Goal: Information Seeking & Learning: Learn about a topic

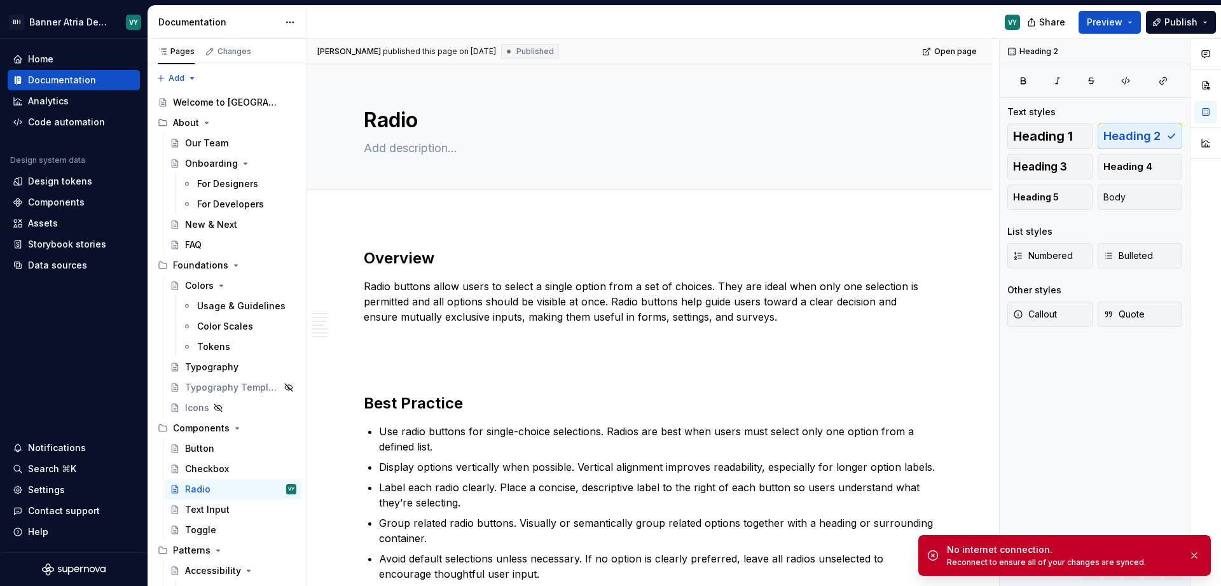
scroll to position [2045, 0]
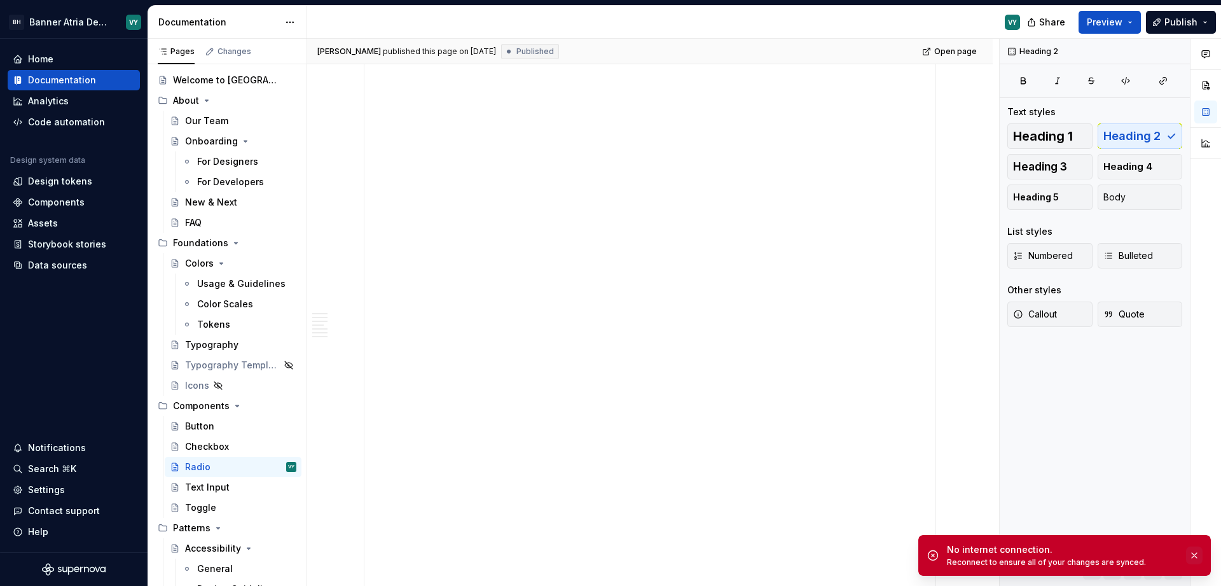
click at [1192, 555] on button "button" at bounding box center [1194, 555] width 17 height 18
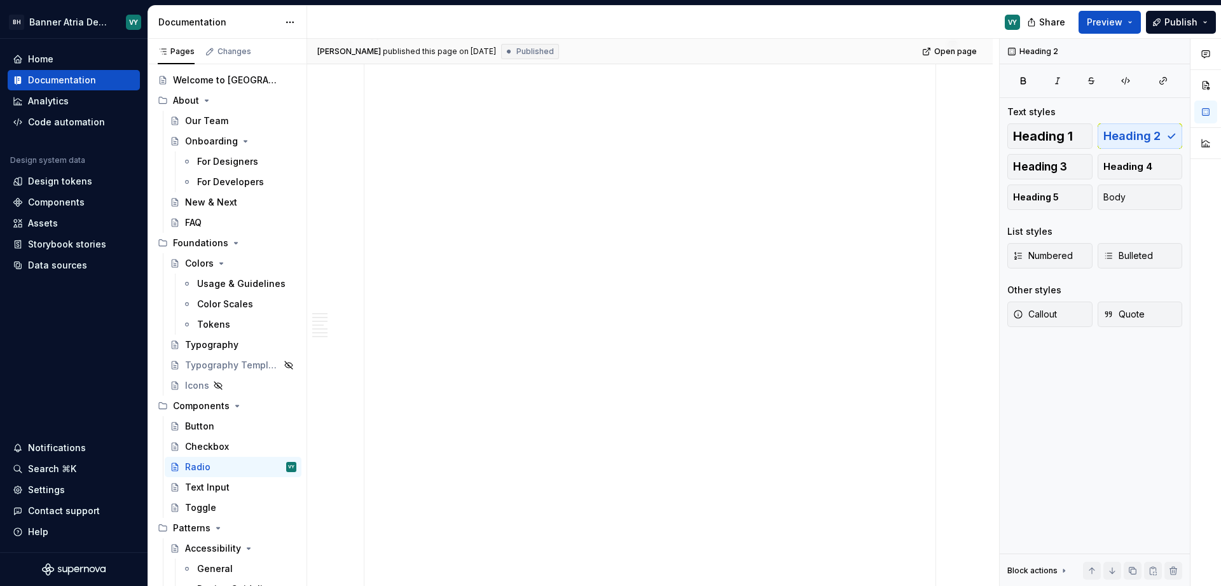
click at [812, 236] on div "**********" at bounding box center [649, 407] width 571 height 763
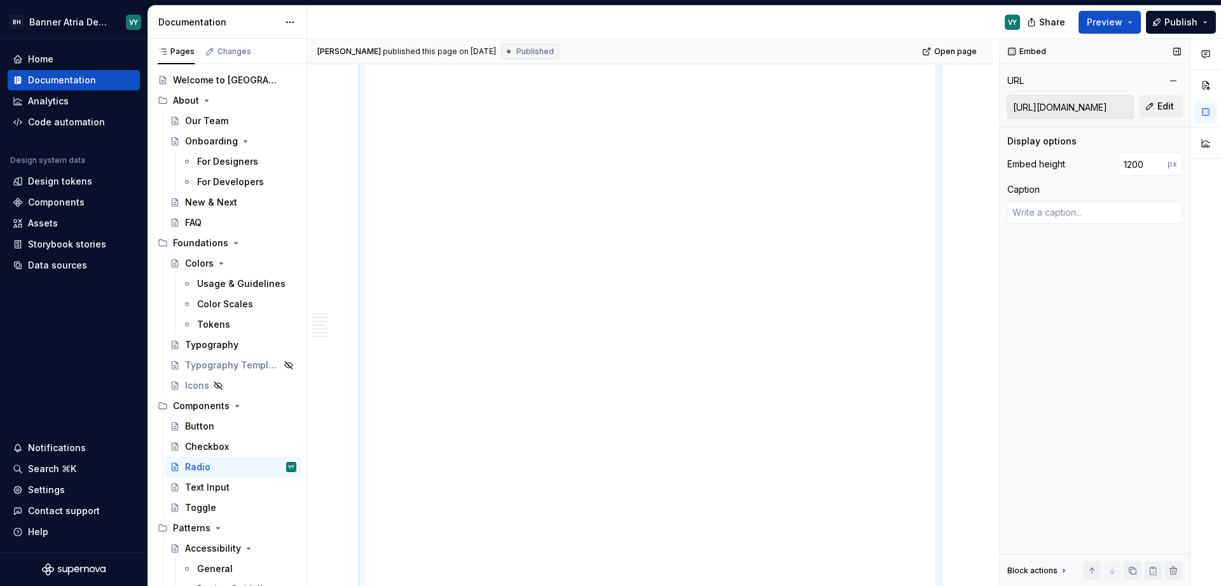
click at [1100, 106] on input "[URL][DOMAIN_NAME]" at bounding box center [1070, 106] width 125 height 23
click at [1102, 107] on input "[URL][DOMAIN_NAME]" at bounding box center [1070, 106] width 125 height 23
drag, startPoint x: 621, startPoint y: 221, endPoint x: 617, endPoint y: 235, distance: 13.7
click at [621, 221] on div "**********" at bounding box center [649, 407] width 571 height 763
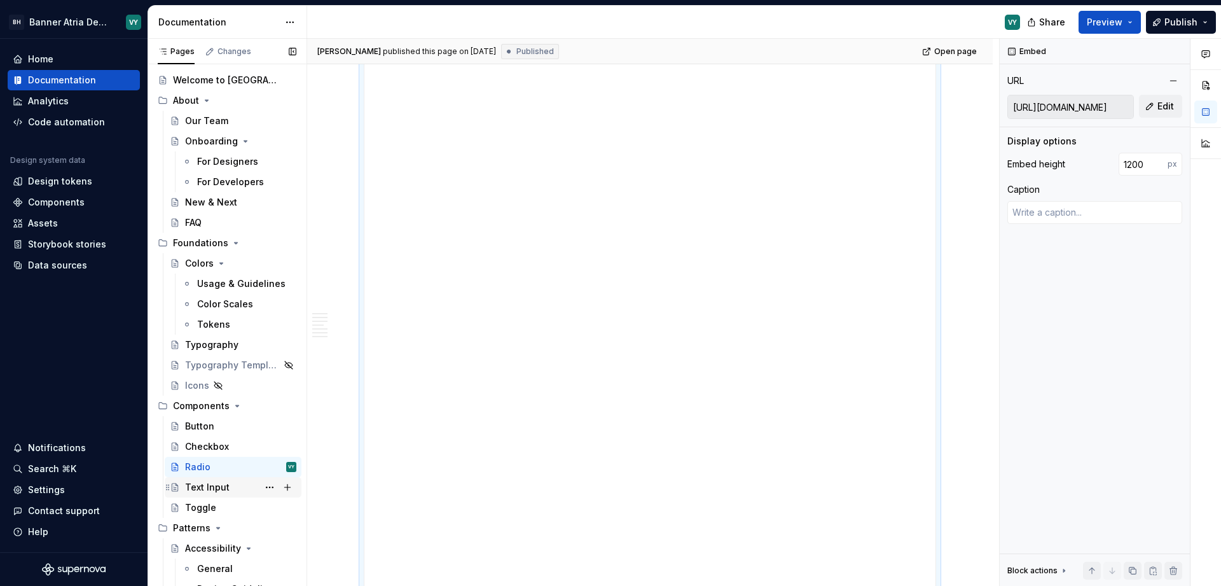
click at [210, 488] on div "Text Input" at bounding box center [207, 487] width 45 height 13
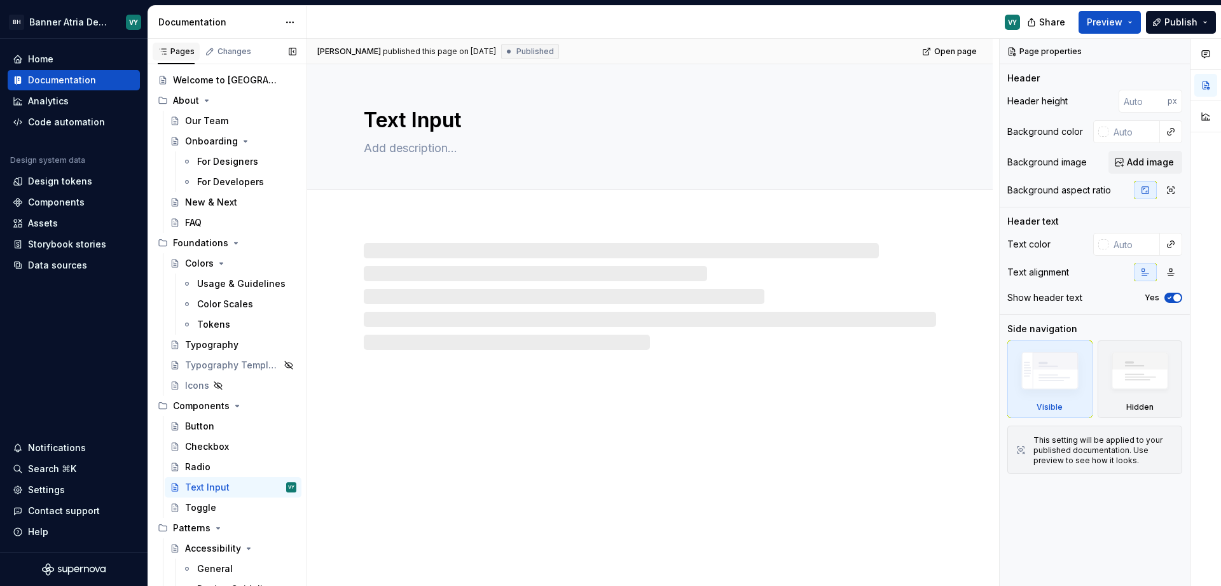
type textarea "*"
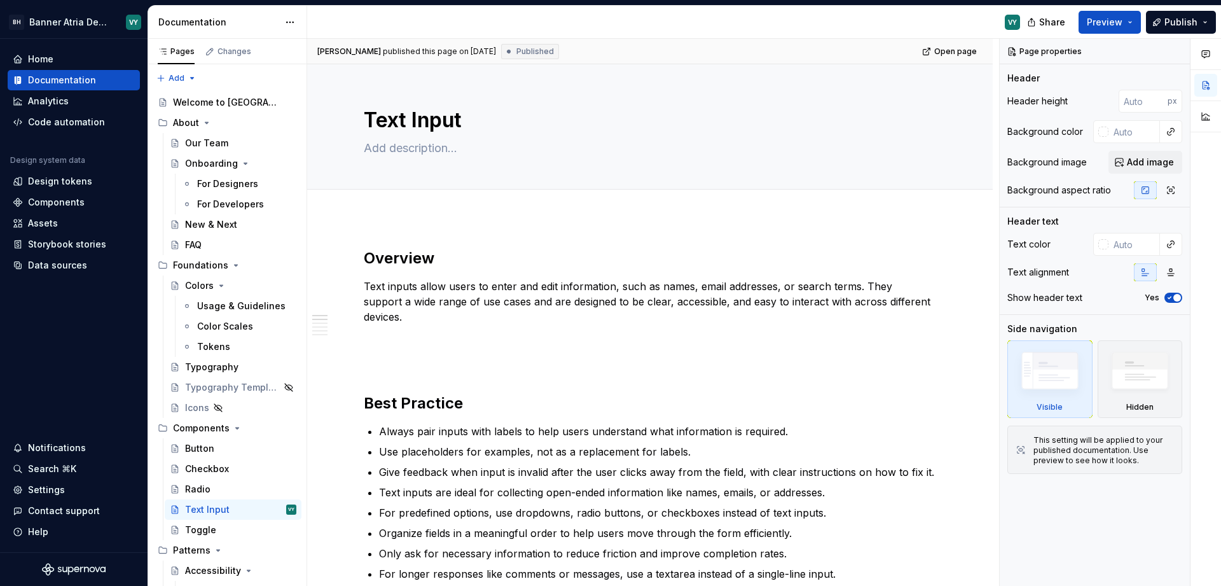
click at [392, 18] on div "VY" at bounding box center [668, 22] width 723 height 33
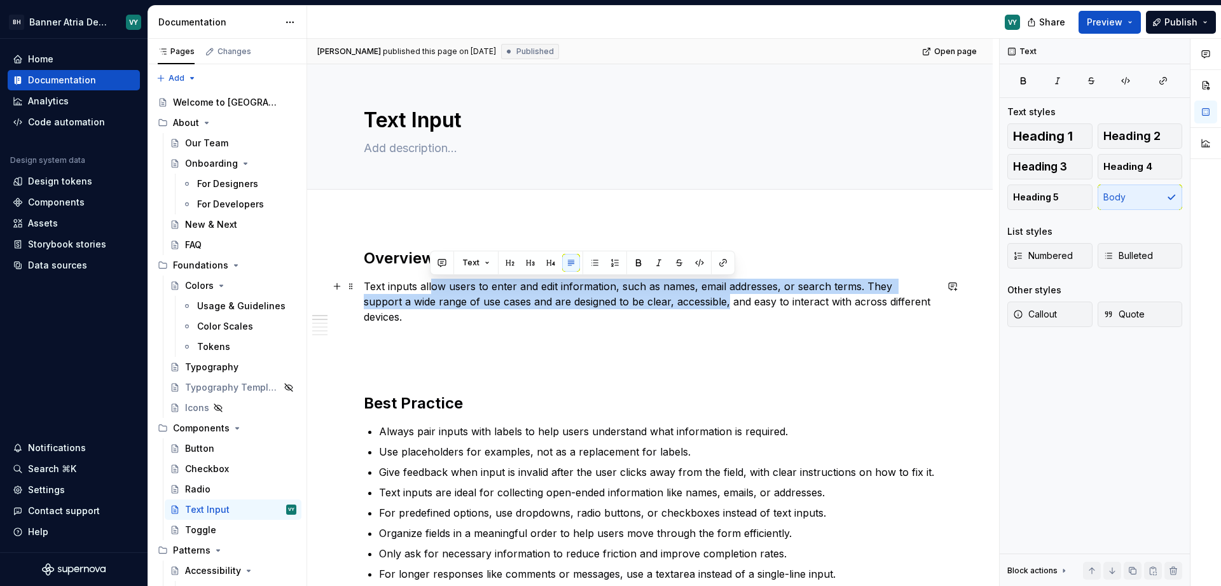
drag, startPoint x: 431, startPoint y: 292, endPoint x: 690, endPoint y: 306, distance: 259.2
click at [690, 306] on p "Text inputs allow users to enter and edit information, such as names, email add…" at bounding box center [650, 302] width 572 height 46
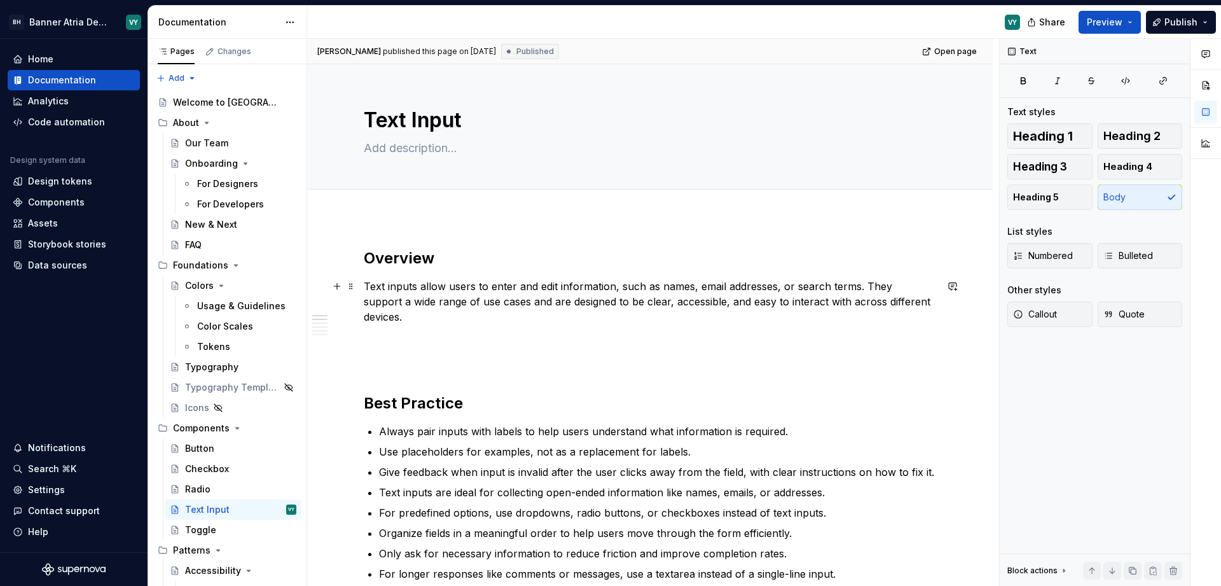
click at [693, 305] on p "Text inputs allow users to enter and edit information, such as names, email add…" at bounding box center [650, 302] width 572 height 46
drag, startPoint x: 912, startPoint y: 306, endPoint x: 473, endPoint y: 312, distance: 439.5
click at [455, 308] on p "Text inputs allow users to enter and edit information, such as names, email add…" at bounding box center [650, 302] width 572 height 46
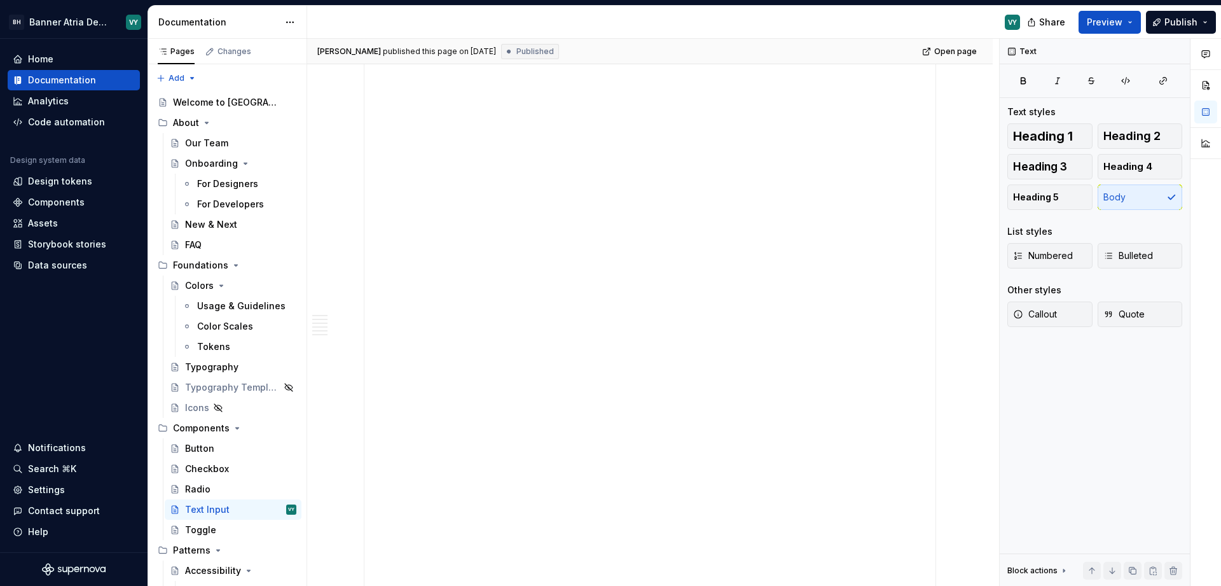
scroll to position [2178, 0]
click at [522, 394] on div "**********" at bounding box center [649, 191] width 571 height 763
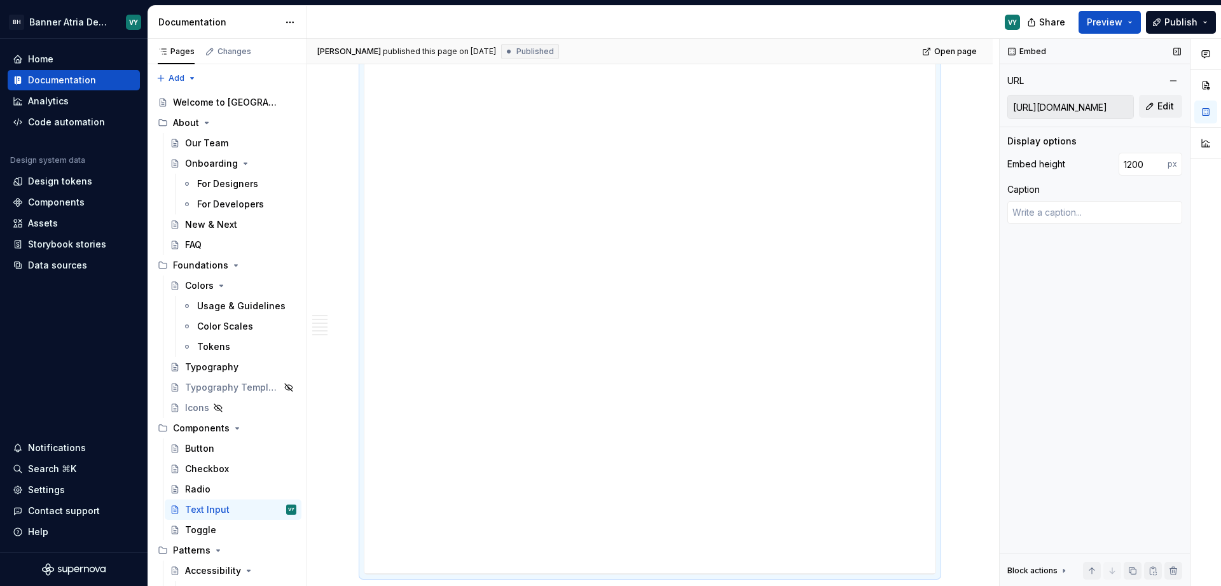
click at [1084, 109] on input "https://bhdgfrontenddevsa.z22.web.core.windows.net/atria-design-system/#/textbox" at bounding box center [1070, 106] width 125 height 23
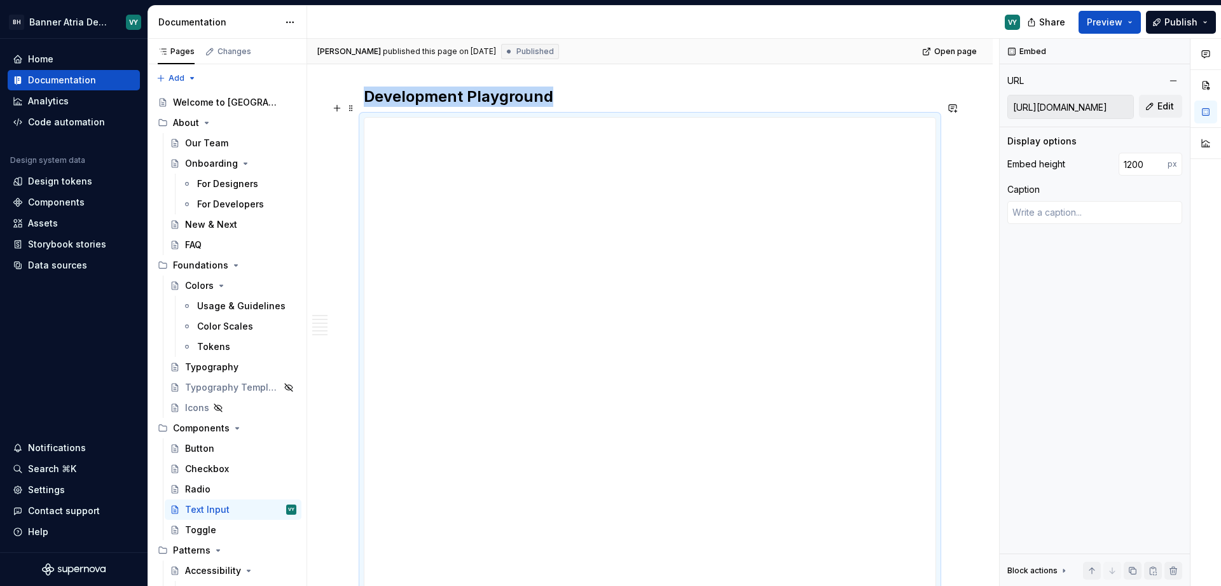
scroll to position [1933, 0]
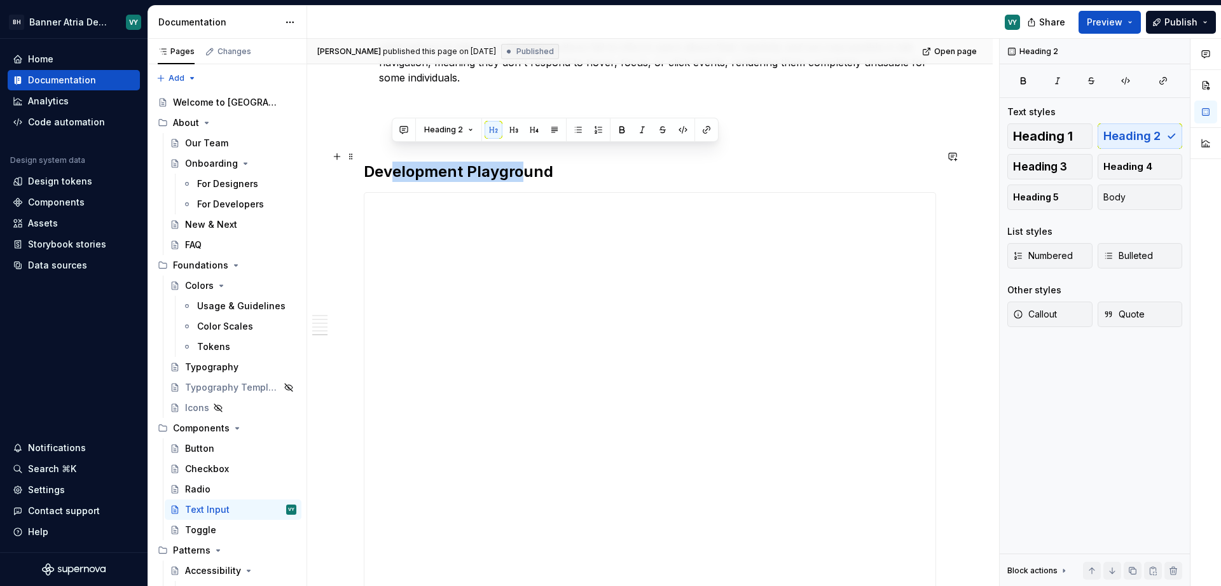
drag, startPoint x: 394, startPoint y: 158, endPoint x: 517, endPoint y: 158, distance: 123.4
click at [517, 162] on h2 "Development Playground" at bounding box center [650, 172] width 572 height 20
drag, startPoint x: 382, startPoint y: 156, endPoint x: 509, endPoint y: 155, distance: 126.6
click at [509, 162] on h2 "Development Playground" at bounding box center [650, 172] width 572 height 20
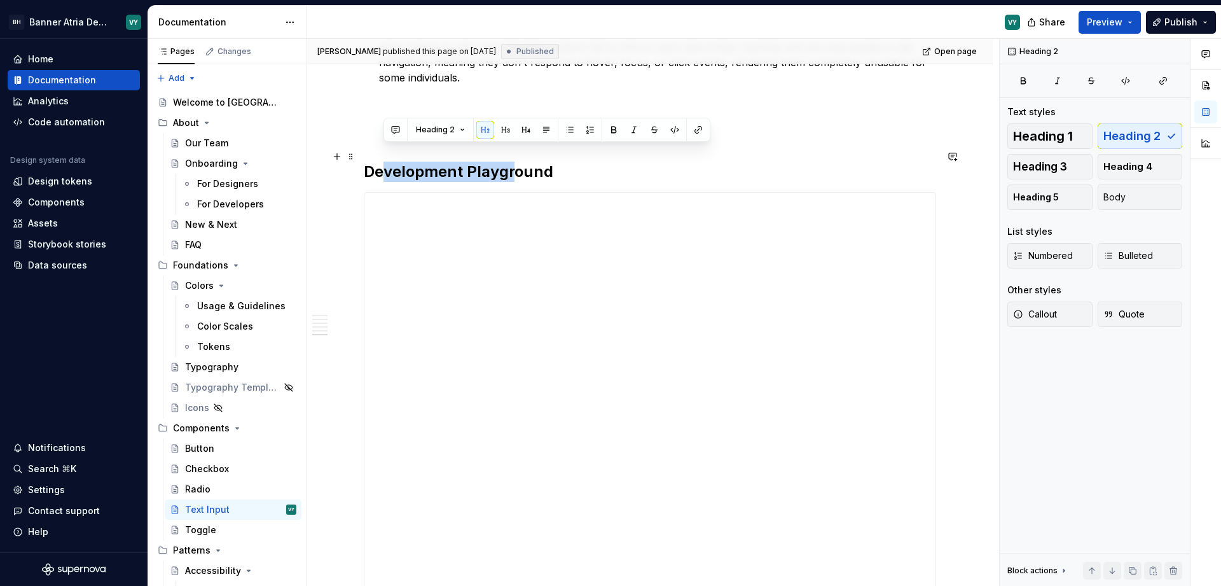
click at [509, 162] on h2 "Development Playground" at bounding box center [650, 172] width 572 height 20
drag, startPoint x: 390, startPoint y: 157, endPoint x: 505, endPoint y: 159, distance: 115.1
click at [505, 162] on h2 "Development Playground" at bounding box center [650, 172] width 572 height 20
drag, startPoint x: 381, startPoint y: 156, endPoint x: 515, endPoint y: 155, distance: 134.2
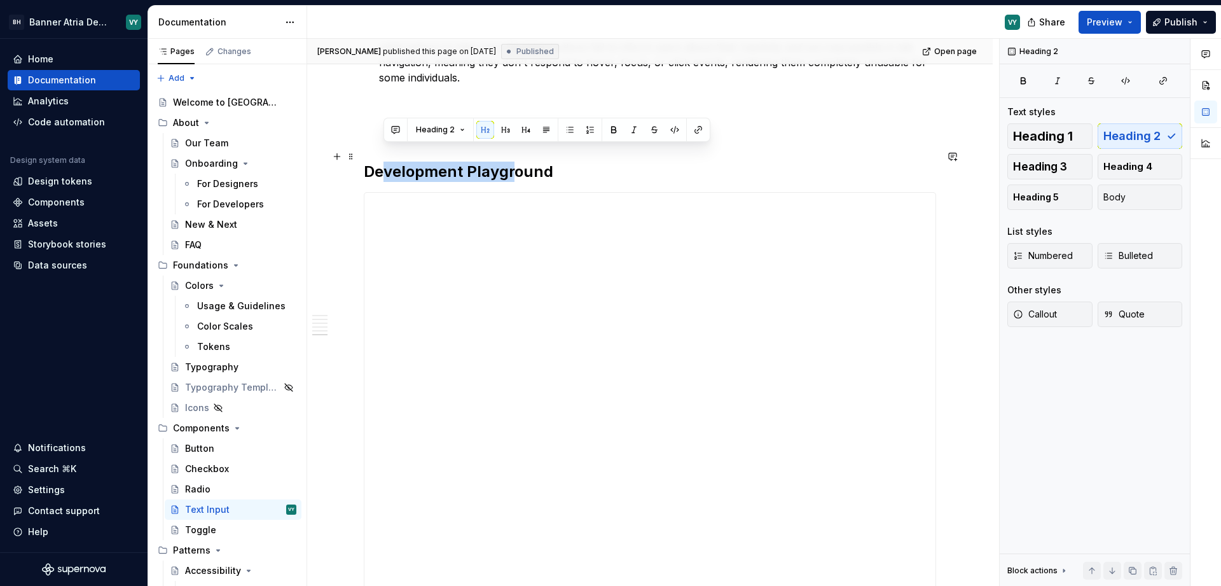
click at [515, 162] on h2 "Development Playground" at bounding box center [650, 172] width 572 height 20
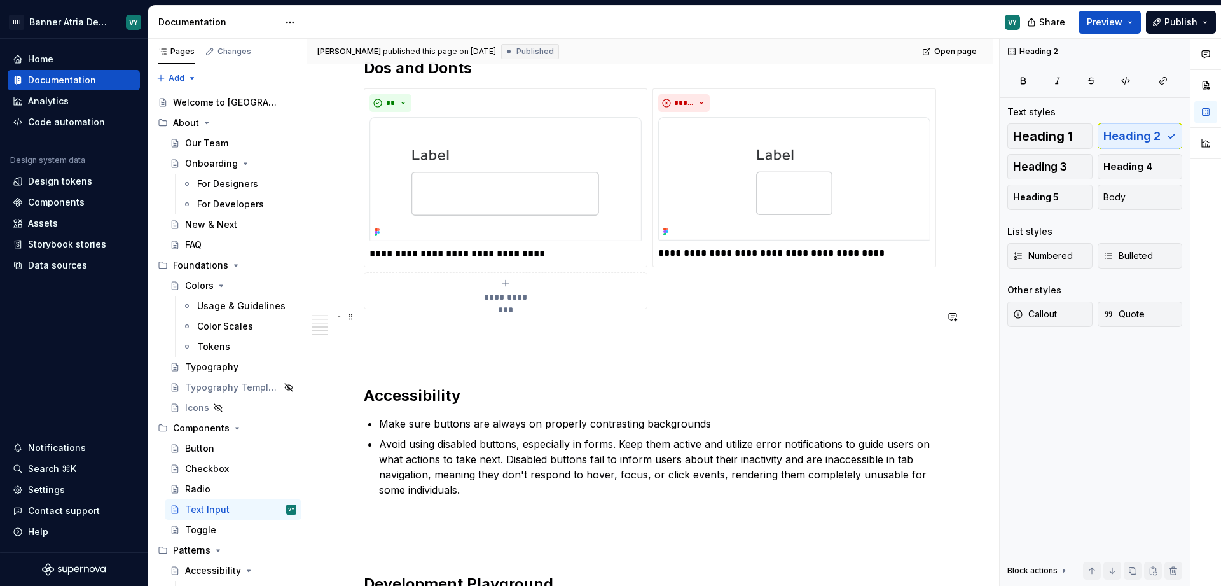
scroll to position [1666, 0]
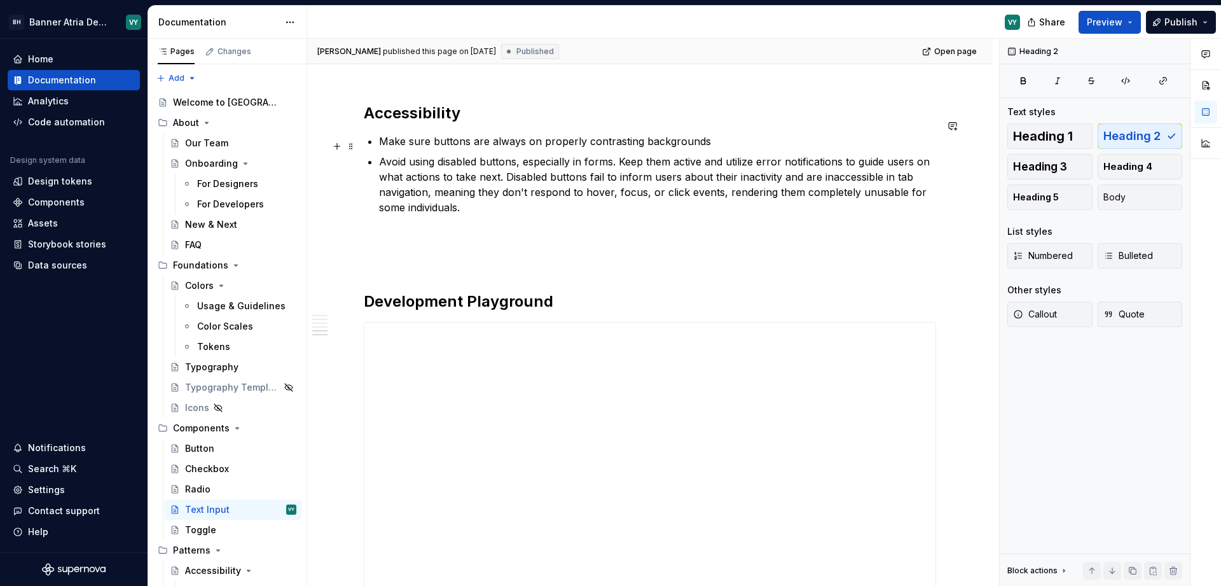
click at [443, 169] on p "Avoid using disabled buttons, especially in forms. Keep them active and utilize…" at bounding box center [657, 184] width 557 height 61
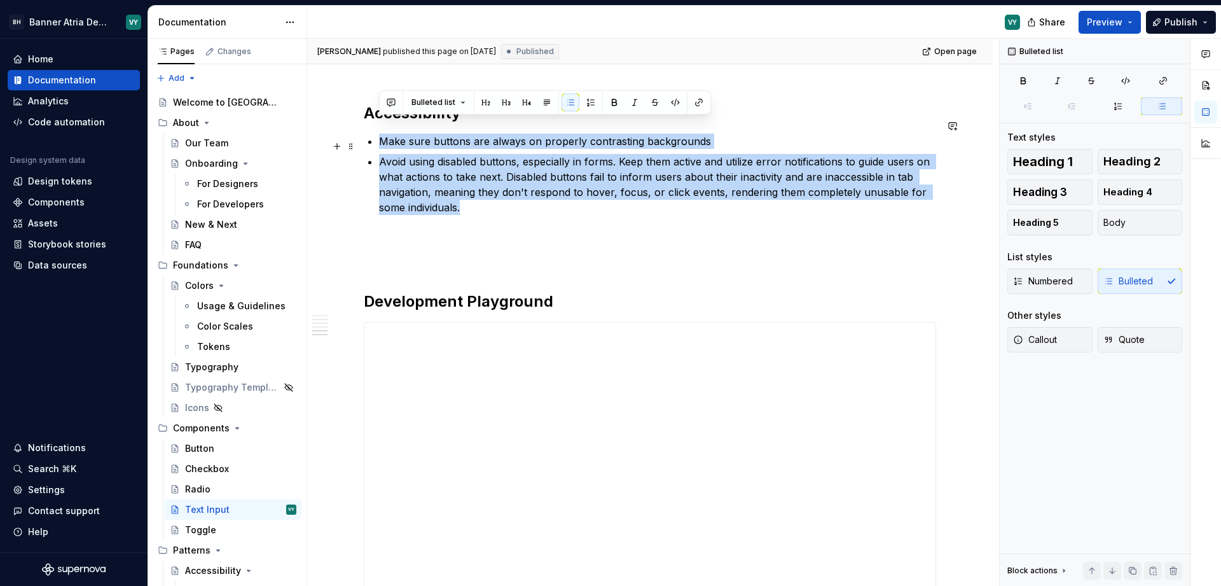
drag, startPoint x: 381, startPoint y: 127, endPoint x: 472, endPoint y: 191, distance: 111.3
click at [472, 191] on ul "Make sure buttons are always on properly contrasting backgrounds Avoid using di…" at bounding box center [657, 174] width 557 height 81
click at [472, 191] on p "Avoid using disabled buttons, especially in forms. Keep them active and utilize…" at bounding box center [657, 184] width 557 height 61
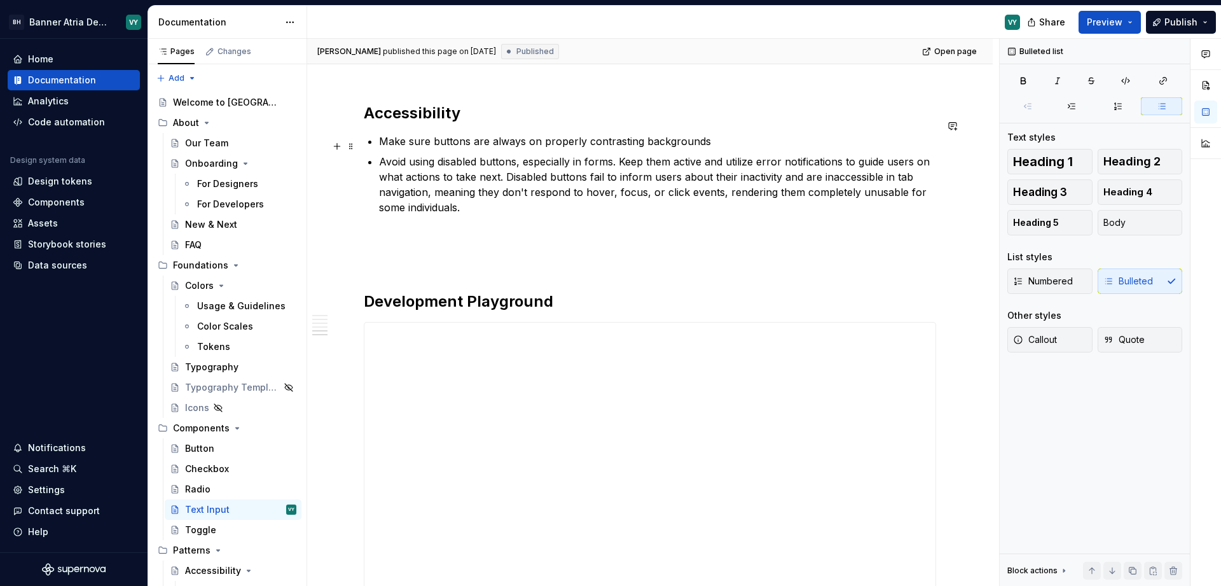
click at [446, 170] on p "Avoid using disabled buttons, especially in forms. Keep them active and utilize…" at bounding box center [657, 184] width 557 height 61
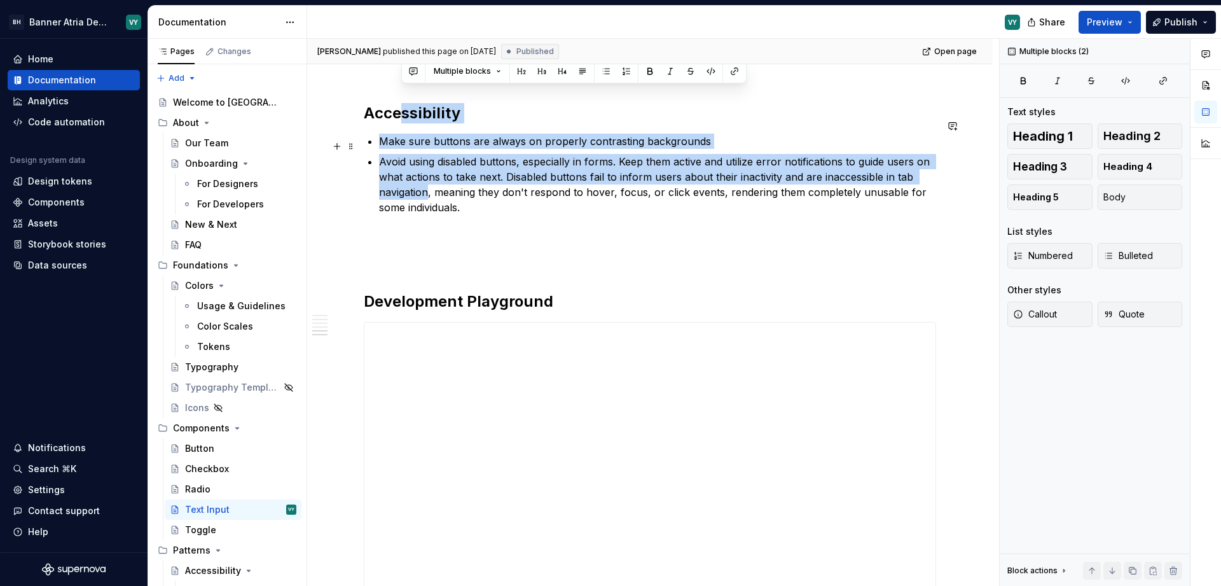
drag, startPoint x: 418, startPoint y: 107, endPoint x: 426, endPoint y: 172, distance: 65.3
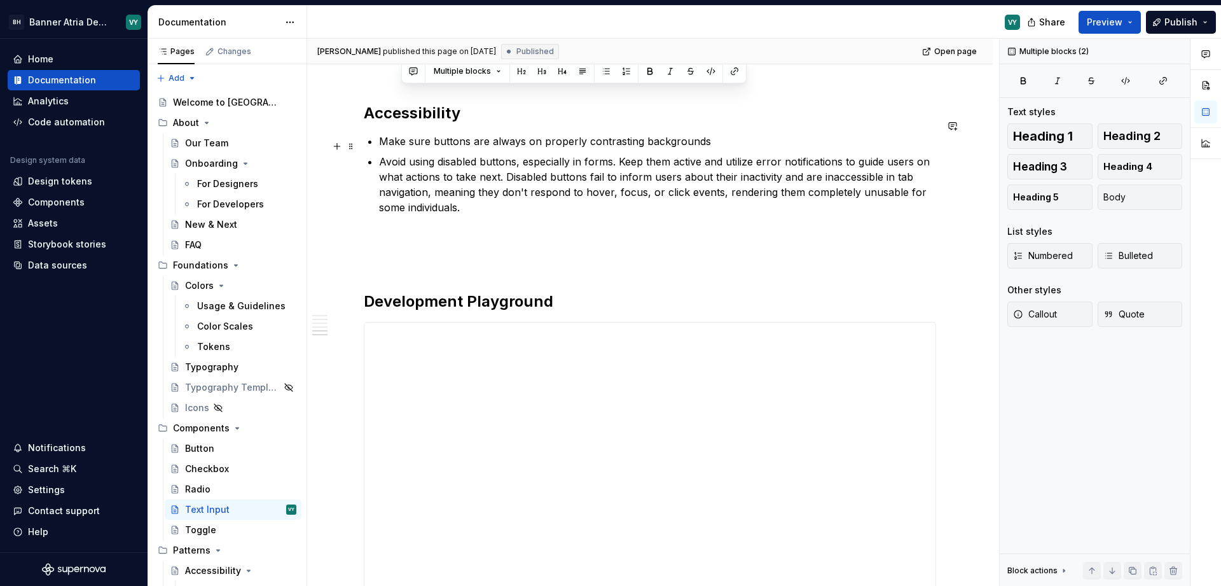
click at [434, 181] on p "Avoid using disabled buttons, especially in forms. Keep them active and utilize…" at bounding box center [657, 184] width 557 height 61
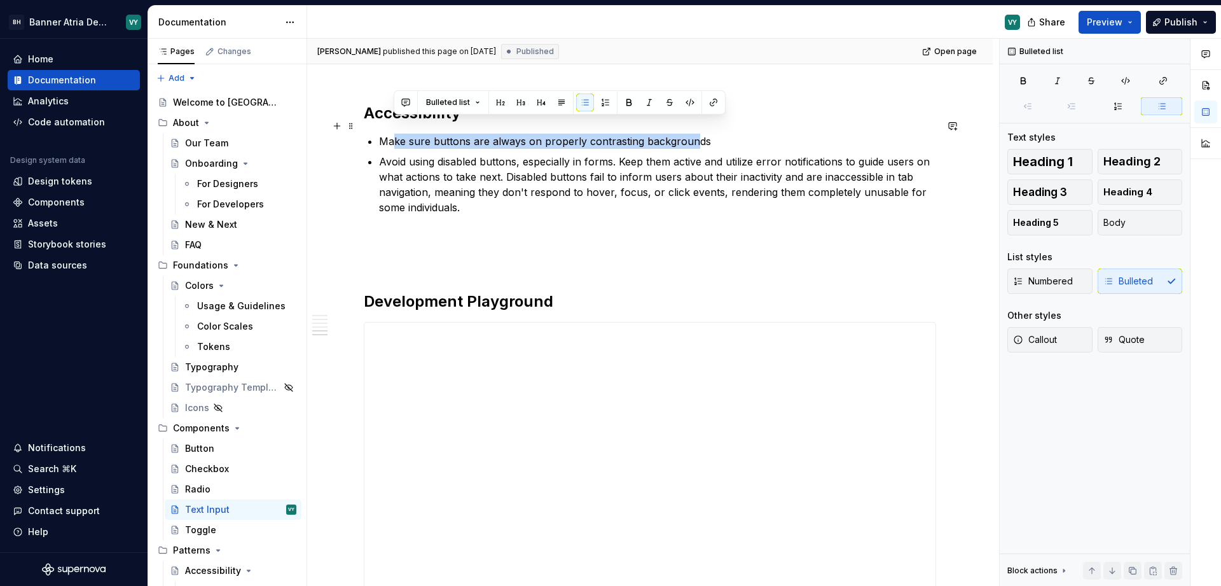
drag, startPoint x: 394, startPoint y: 128, endPoint x: 691, endPoint y: 127, distance: 296.3
click at [691, 134] on p "Make sure buttons are always on properly contrasting backgrounds" at bounding box center [657, 141] width 557 height 15
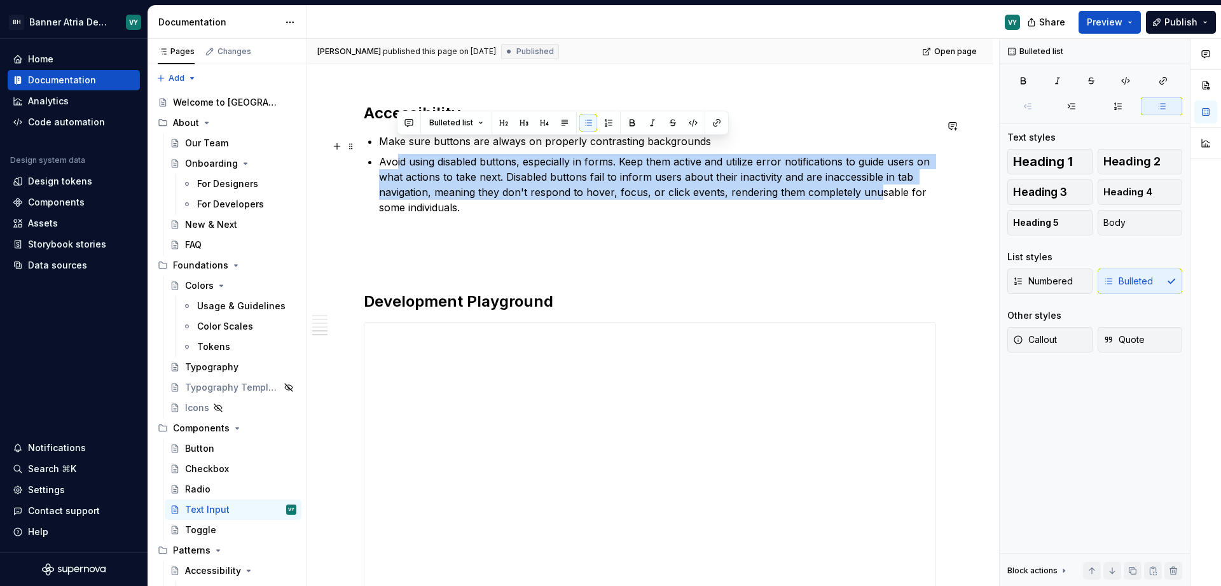
drag, startPoint x: 394, startPoint y: 148, endPoint x: 874, endPoint y: 179, distance: 481.8
click at [874, 179] on p "Avoid using disabled buttons, especially in forms. Keep them active and utilize…" at bounding box center [657, 184] width 557 height 61
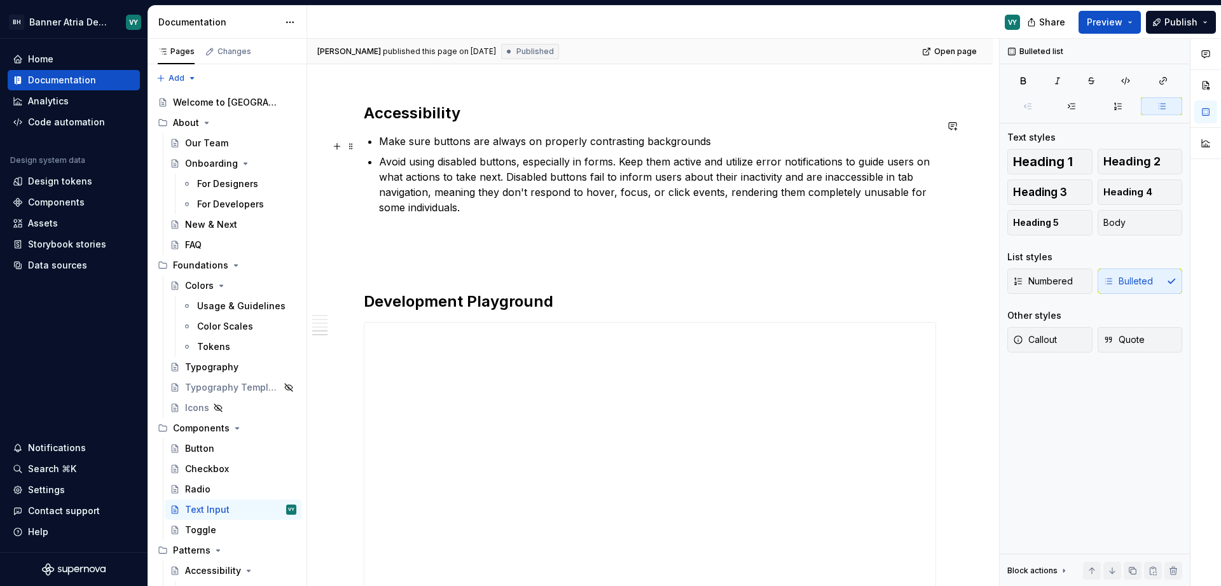
click at [391, 159] on p "Avoid using disabled buttons, especially in forms. Keep them active and utilize…" at bounding box center [657, 184] width 557 height 61
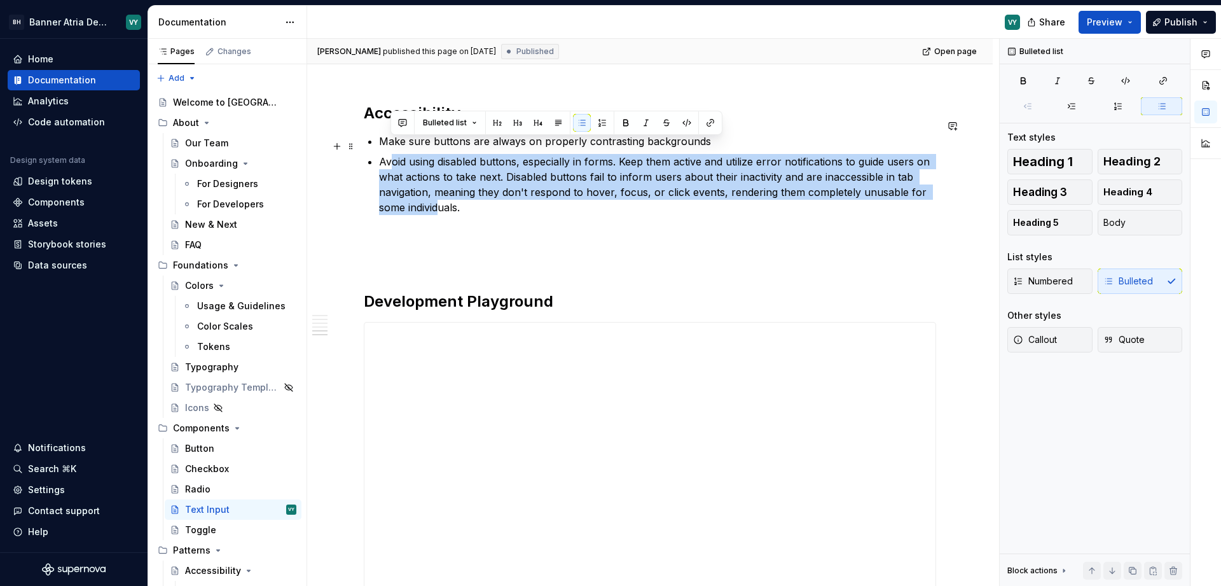
drag, startPoint x: 393, startPoint y: 148, endPoint x: 439, endPoint y: 193, distance: 64.3
click at [439, 193] on p "Avoid using disabled buttons, especially in forms. Keep them active and utilize…" at bounding box center [657, 184] width 557 height 61
drag, startPoint x: 396, startPoint y: 148, endPoint x: 440, endPoint y: 193, distance: 63.0
click at [440, 193] on p "Avoid using disabled buttons, especially in forms. Keep them active and utilize…" at bounding box center [657, 184] width 557 height 61
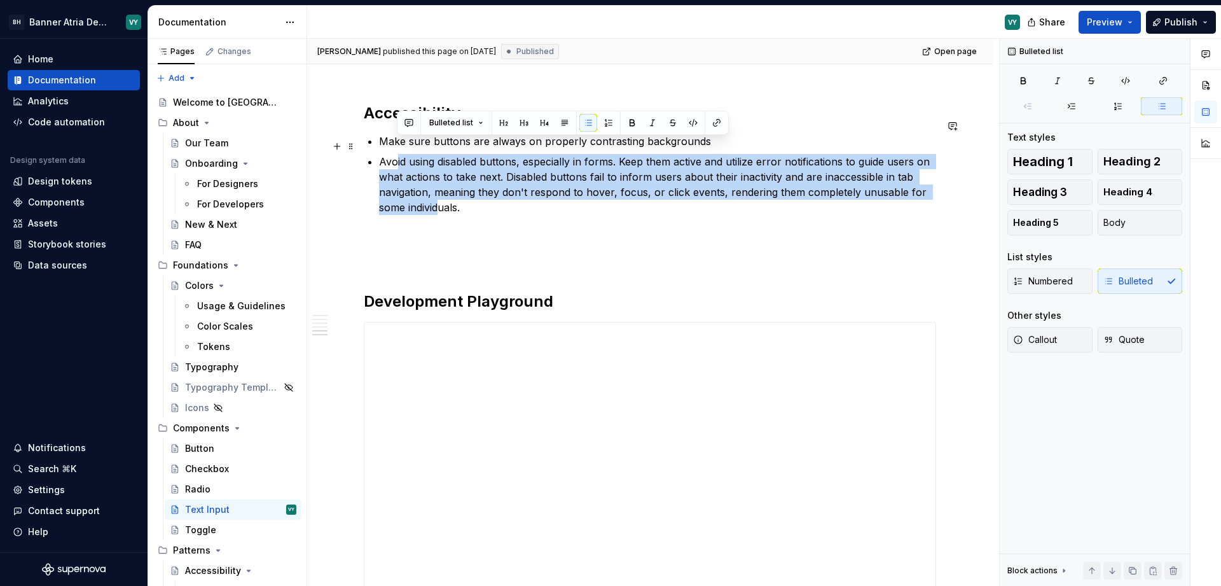
click at [440, 193] on p "Avoid using disabled buttons, especially in forms. Keep them active and utilize…" at bounding box center [657, 184] width 557 height 61
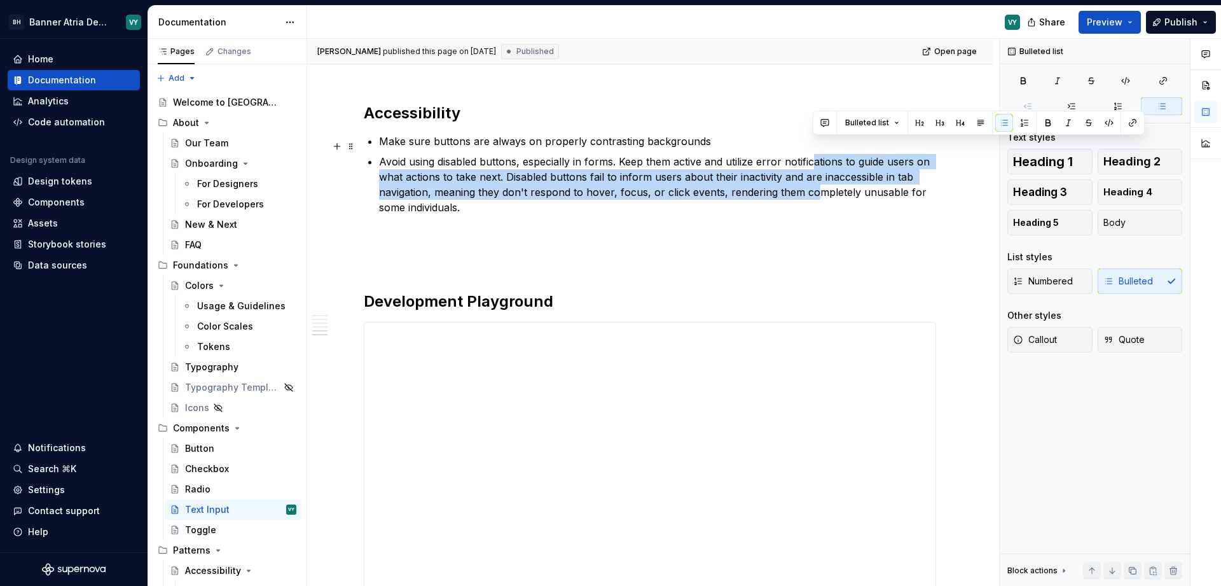
drag, startPoint x: 813, startPoint y: 148, endPoint x: 814, endPoint y: 177, distance: 29.3
click at [814, 177] on p "Avoid using disabled buttons, especially in forms. Keep them active and utilize…" at bounding box center [657, 184] width 557 height 61
drag, startPoint x: 814, startPoint y: 177, endPoint x: 769, endPoint y: 177, distance: 45.2
click at [814, 177] on p "Avoid using disabled buttons, especially in forms. Keep them active and utilize…" at bounding box center [657, 184] width 557 height 61
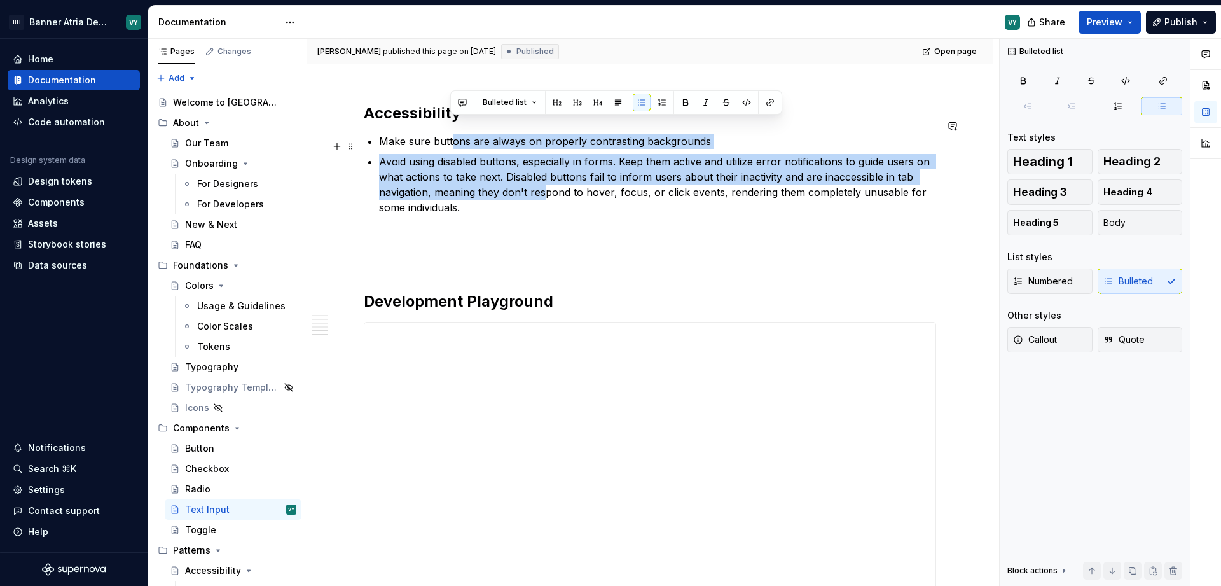
drag, startPoint x: 450, startPoint y: 127, endPoint x: 548, endPoint y: 181, distance: 111.6
click at [548, 181] on ul "Make sure buttons are always on properly contrasting backgrounds Avoid using di…" at bounding box center [657, 174] width 557 height 81
drag, startPoint x: 548, startPoint y: 181, endPoint x: 555, endPoint y: 182, distance: 7.1
click at [547, 181] on p "Avoid using disabled buttons, especially in forms. Keep them active and utilize…" at bounding box center [657, 184] width 557 height 61
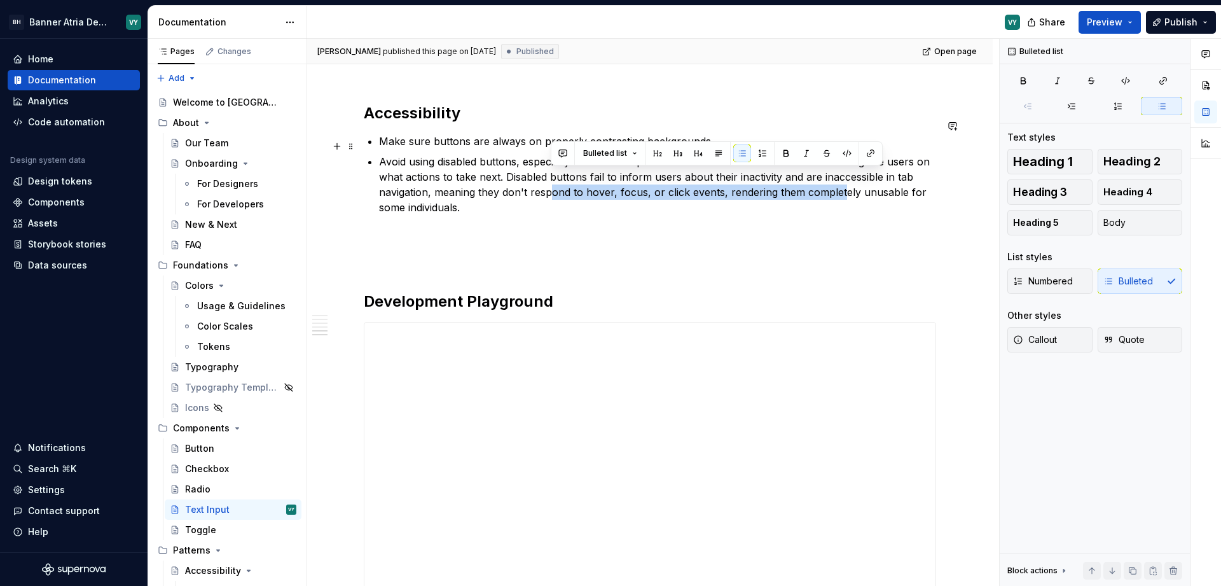
drag, startPoint x: 549, startPoint y: 176, endPoint x: 838, endPoint y: 179, distance: 288.7
click at [838, 179] on p "Avoid using disabled buttons, especially in forms. Keep them active and utilize…" at bounding box center [657, 184] width 557 height 61
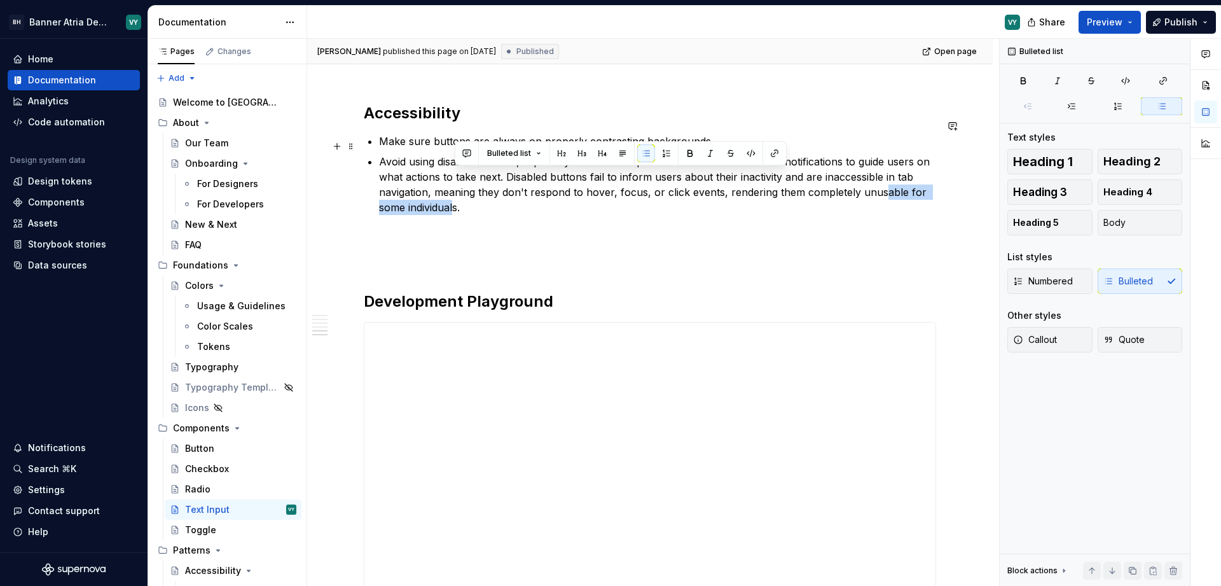
drag, startPoint x: 874, startPoint y: 179, endPoint x: 454, endPoint y: 184, distance: 420.4
click at [454, 184] on p "Avoid using disabled buttons, especially in forms. Keep them active and utilize…" at bounding box center [657, 184] width 557 height 61
click at [427, 190] on p "Avoid using disabled buttons, especially in forms. Keep them active and utilize…" at bounding box center [657, 184] width 557 height 61
click at [396, 134] on p "Make sure buttons are always on properly contrasting backgrounds" at bounding box center [657, 141] width 557 height 15
click at [410, 161] on p "Avoid using disabled buttons, especially in forms. Keep them active and utilize…" at bounding box center [657, 184] width 557 height 61
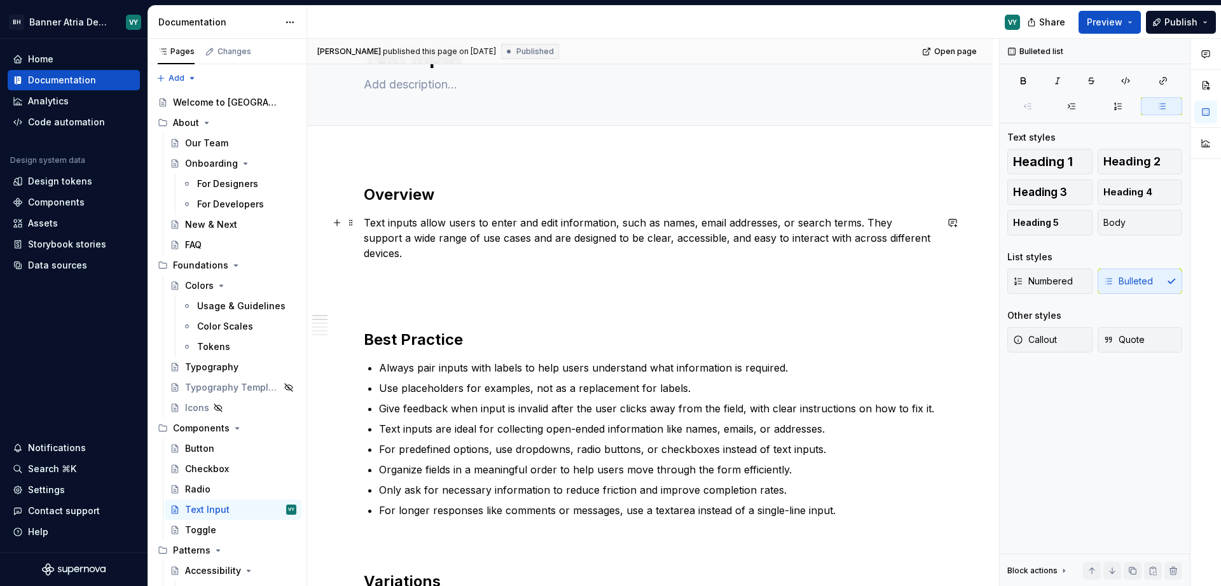
scroll to position [0, 0]
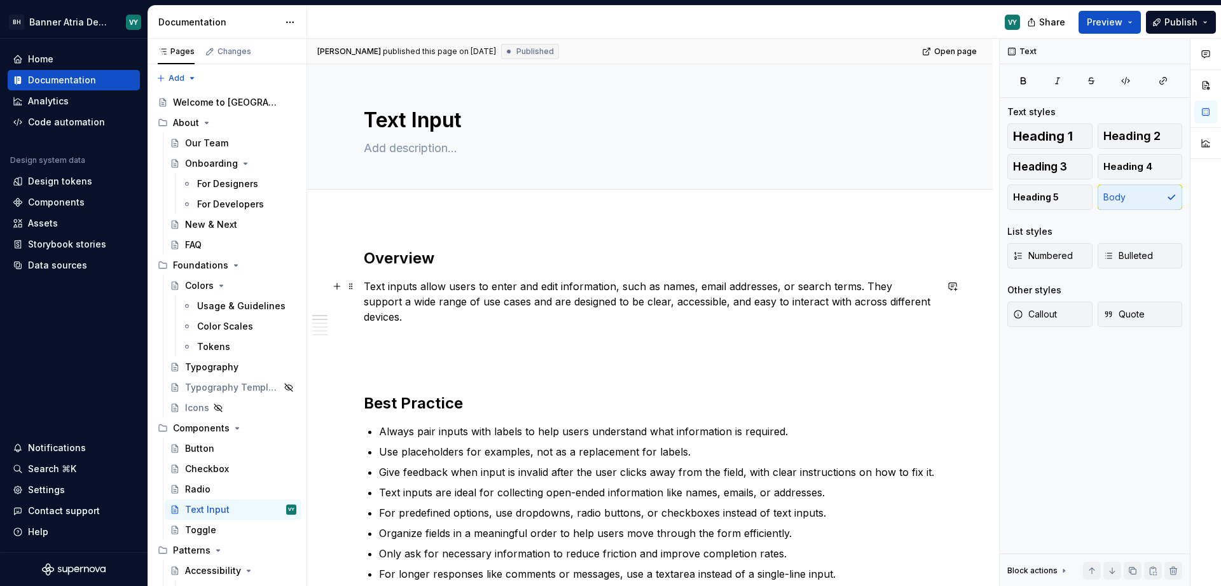
drag, startPoint x: 404, startPoint y: 286, endPoint x: 546, endPoint y: 298, distance: 141.6
click at [546, 298] on p "Text inputs allow users to enter and edit information, such as names, email add…" at bounding box center [650, 302] width 572 height 46
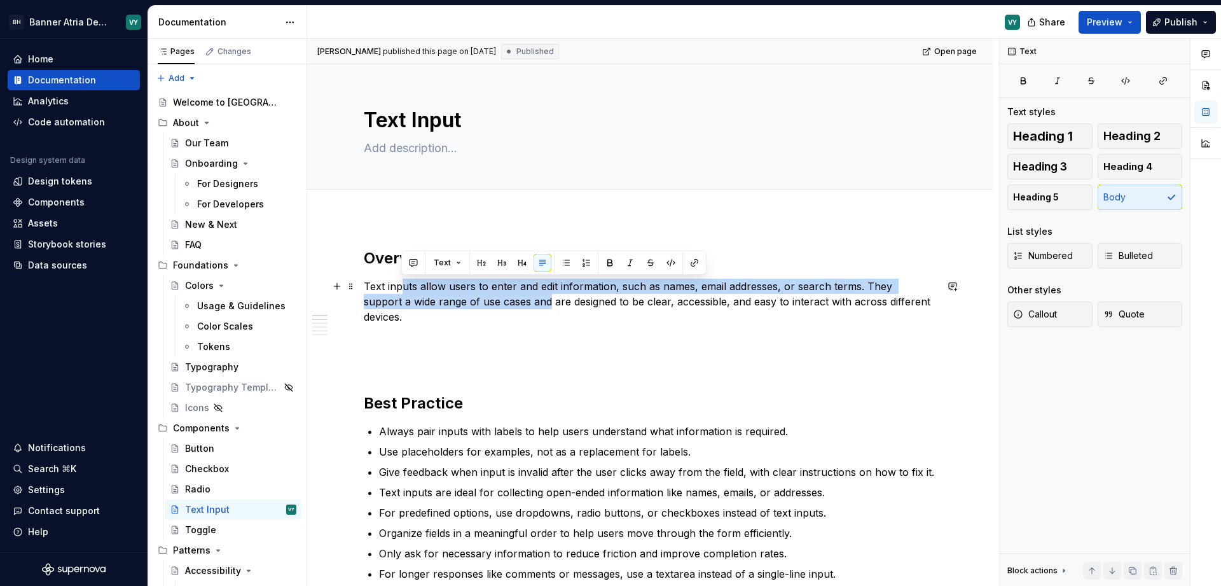
drag, startPoint x: 403, startPoint y: 288, endPoint x: 508, endPoint y: 298, distance: 105.4
click at [508, 298] on p "Text inputs allow users to enter and edit information, such as names, email add…" at bounding box center [650, 302] width 572 height 46
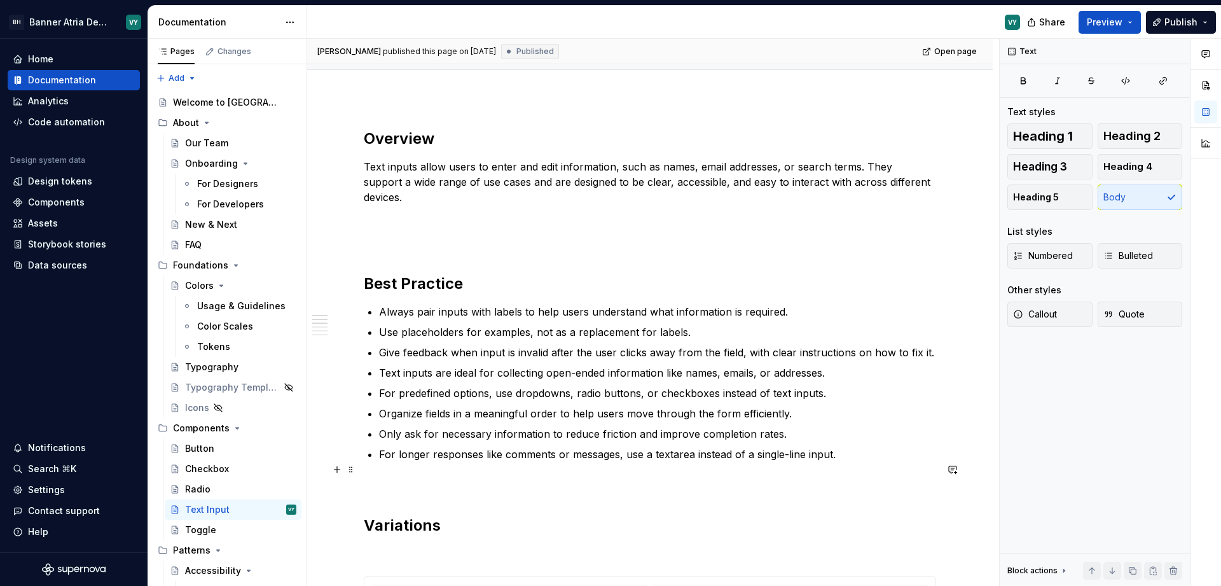
scroll to position [144, 0]
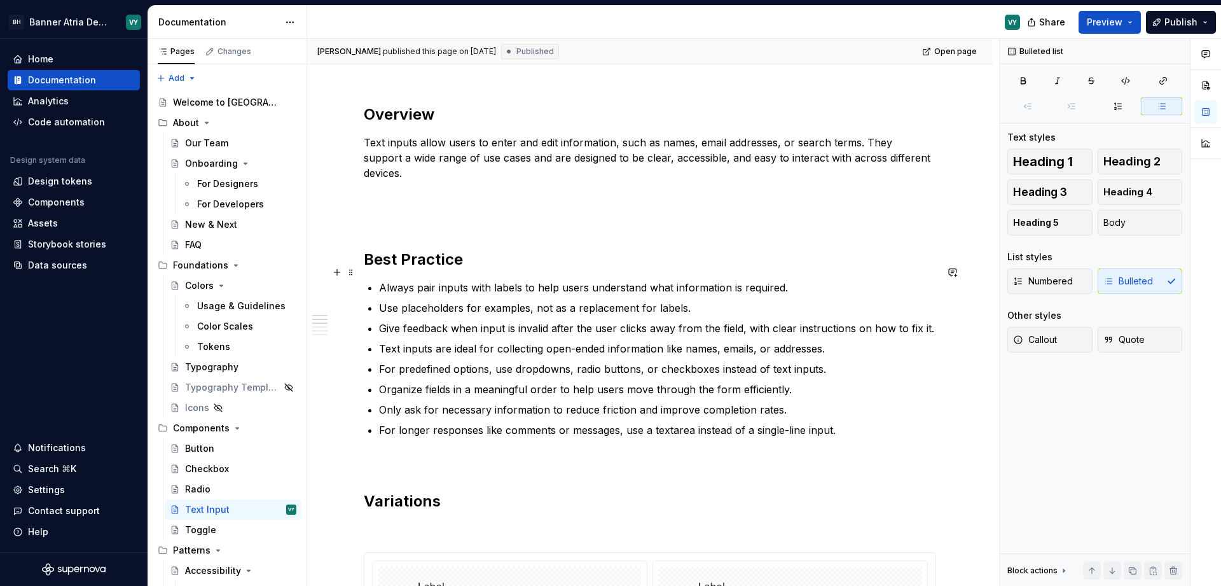
click at [775, 280] on p "Always pair inputs with labels to help users understand what information is req…" at bounding box center [657, 287] width 557 height 15
click at [965, 22] on div "VY" at bounding box center [668, 22] width 723 height 33
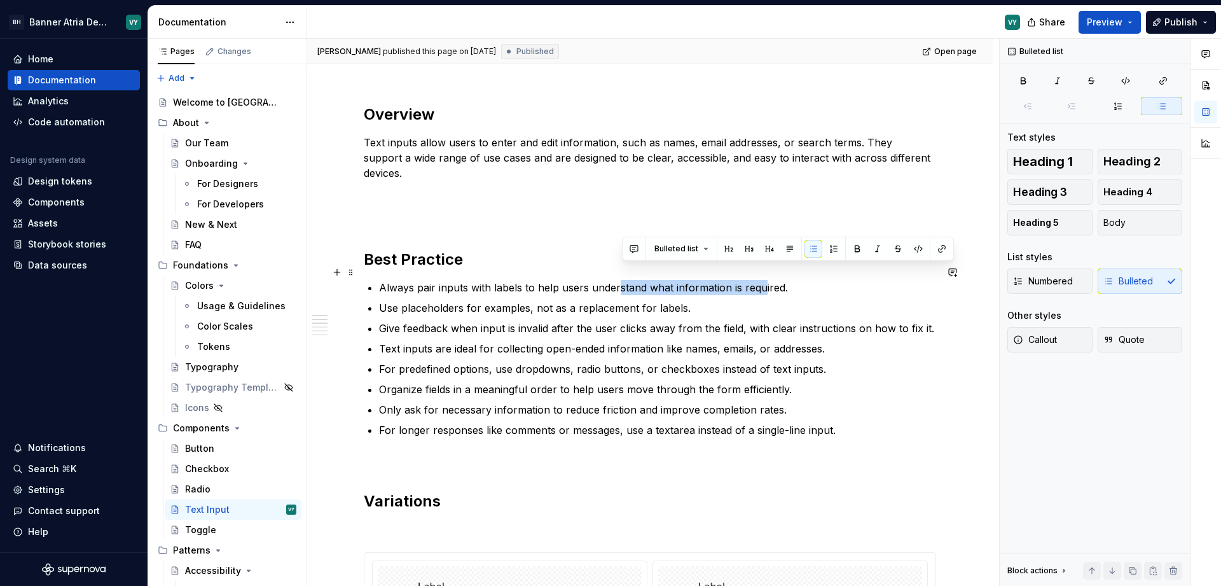
drag, startPoint x: 763, startPoint y: 273, endPoint x: 619, endPoint y: 275, distance: 144.4
click at [619, 280] on p "Always pair inputs with labels to help users understand what information is req…" at bounding box center [657, 287] width 557 height 15
click at [616, 280] on p "Always pair inputs with labels to help users understand what information is req…" at bounding box center [657, 287] width 557 height 15
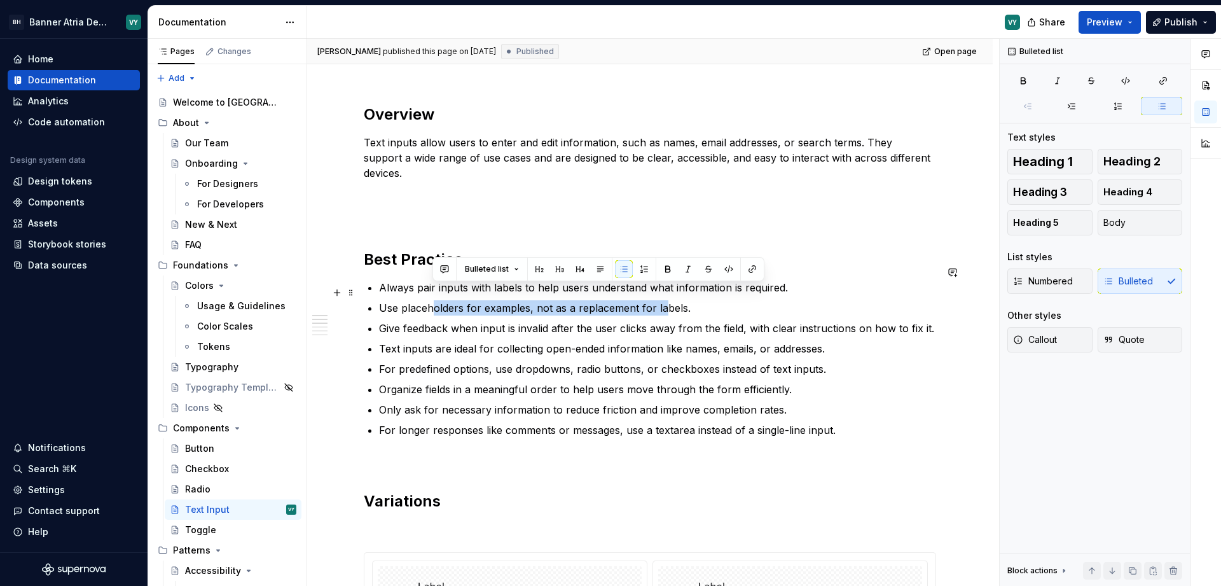
drag, startPoint x: 433, startPoint y: 294, endPoint x: 663, endPoint y: 293, distance: 229.6
click at [663, 300] on p "Use placeholders for examples, not as a replacement for labels." at bounding box center [657, 307] width 557 height 15
click at [664, 300] on p "Use placeholders for examples, not as a replacement for labels." at bounding box center [657, 307] width 557 height 15
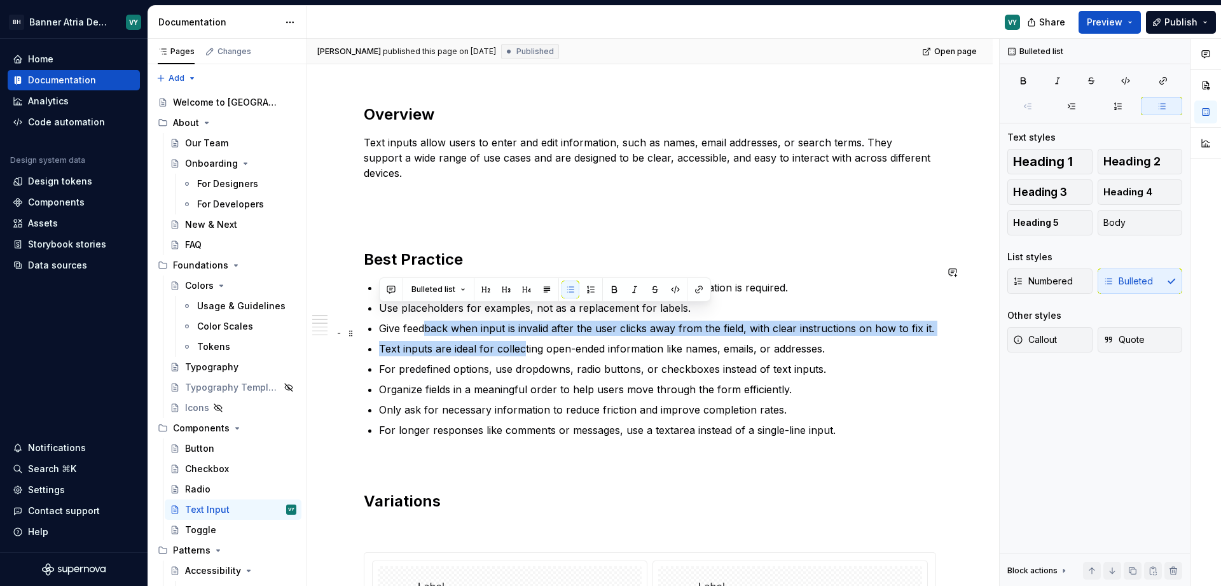
drag, startPoint x: 426, startPoint y: 313, endPoint x: 521, endPoint y: 335, distance: 97.2
click at [521, 335] on ul "Always pair inputs with labels to help users understand what information is req…" at bounding box center [657, 359] width 557 height 158
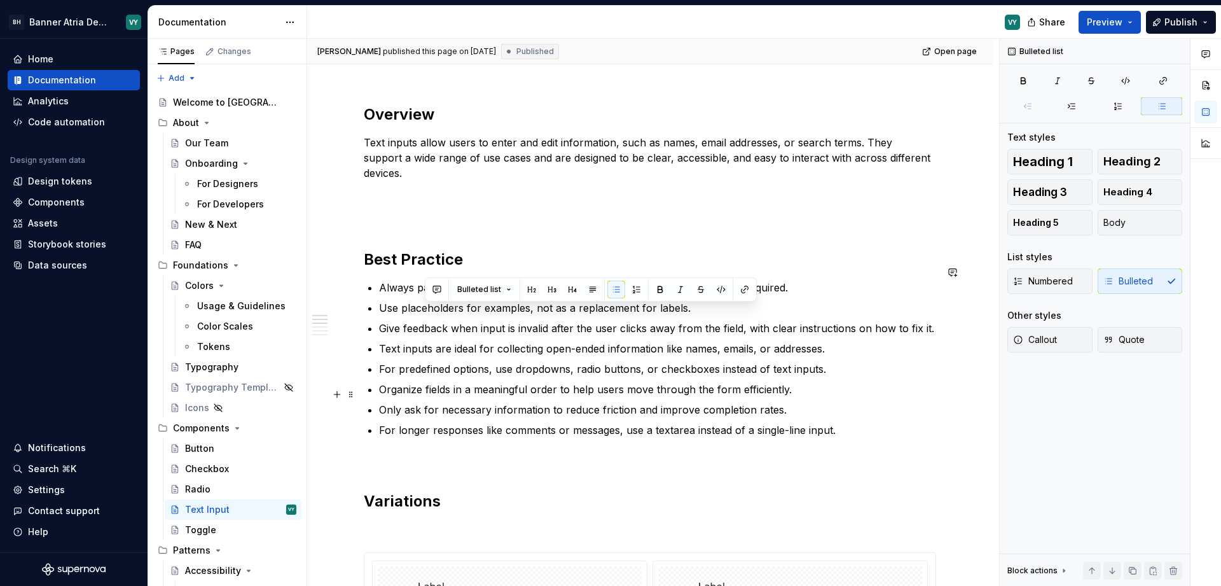
click at [610, 402] on p "Only ask for necessary information to reduce friction and improve completion ra…" at bounding box center [657, 409] width 557 height 15
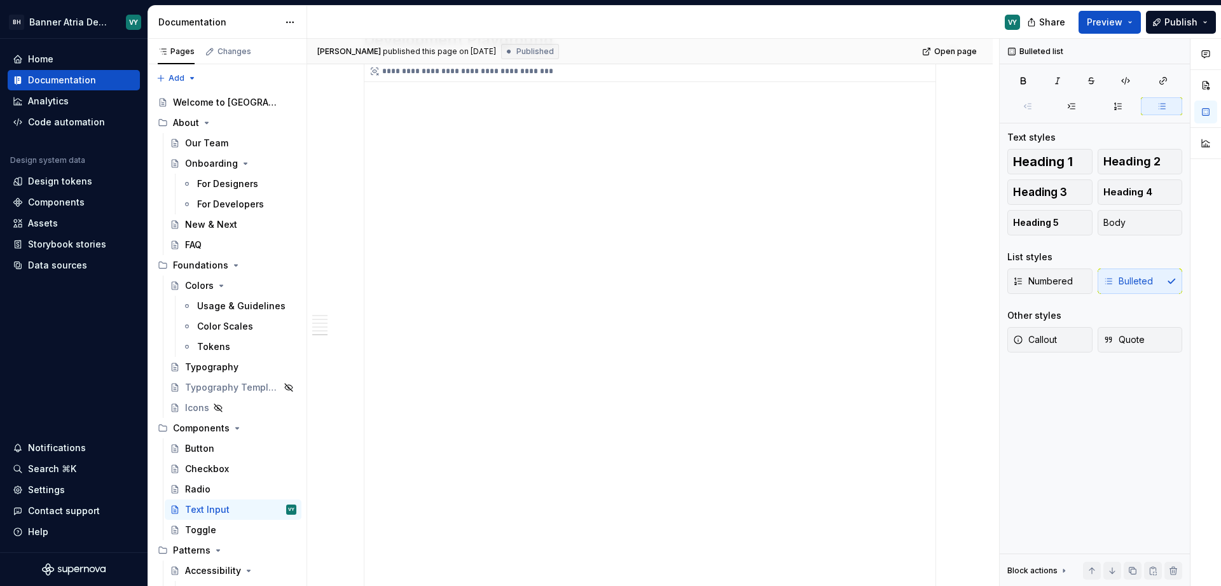
scroll to position [2059, 0]
click at [620, 408] on div "**********" at bounding box center [649, 310] width 571 height 763
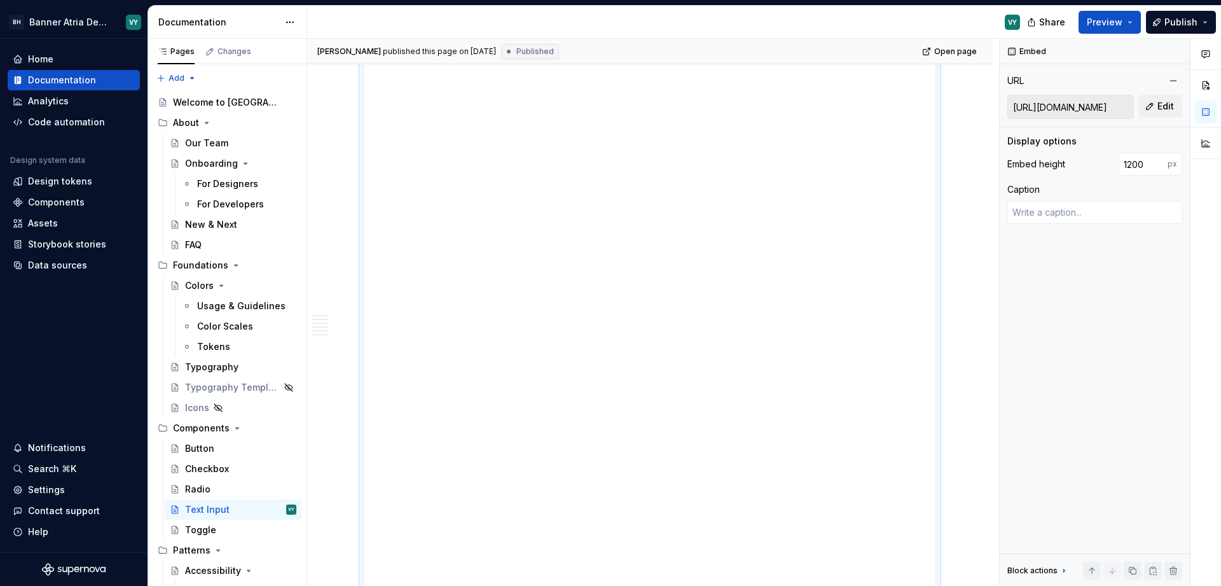
drag, startPoint x: 775, startPoint y: 416, endPoint x: 785, endPoint y: 418, distance: 11.0
click at [776, 417] on div "**********" at bounding box center [649, 310] width 571 height 763
click at [793, 417] on div "**********" at bounding box center [649, 310] width 571 height 763
click at [856, 445] on div "**********" at bounding box center [649, 469] width 571 height 763
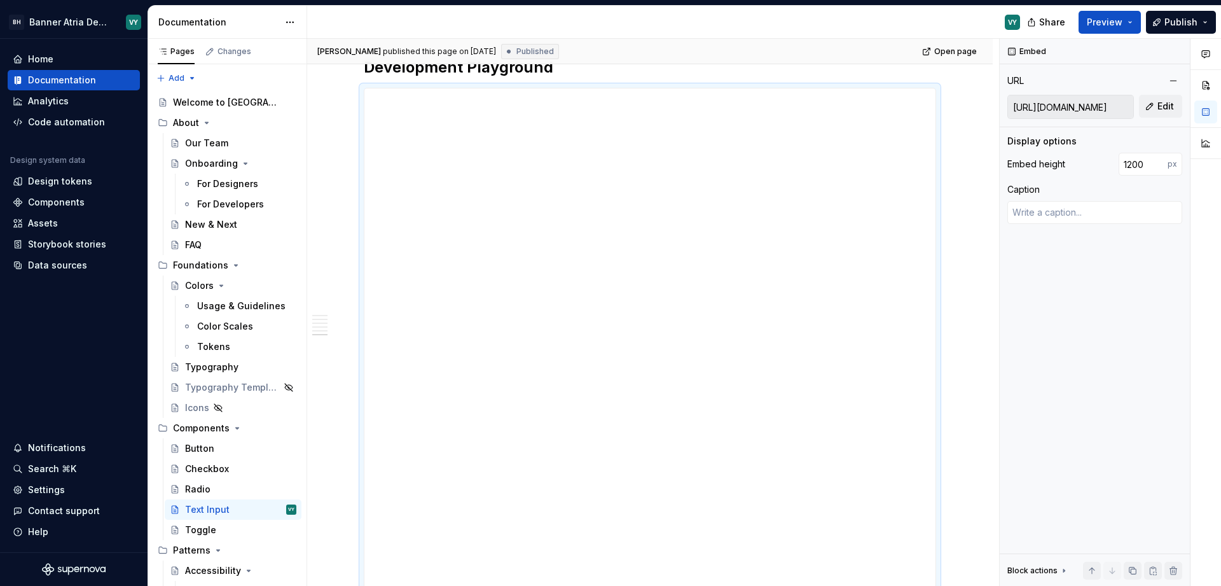
type textarea "*"
